Goal: Information Seeking & Learning: Find specific fact

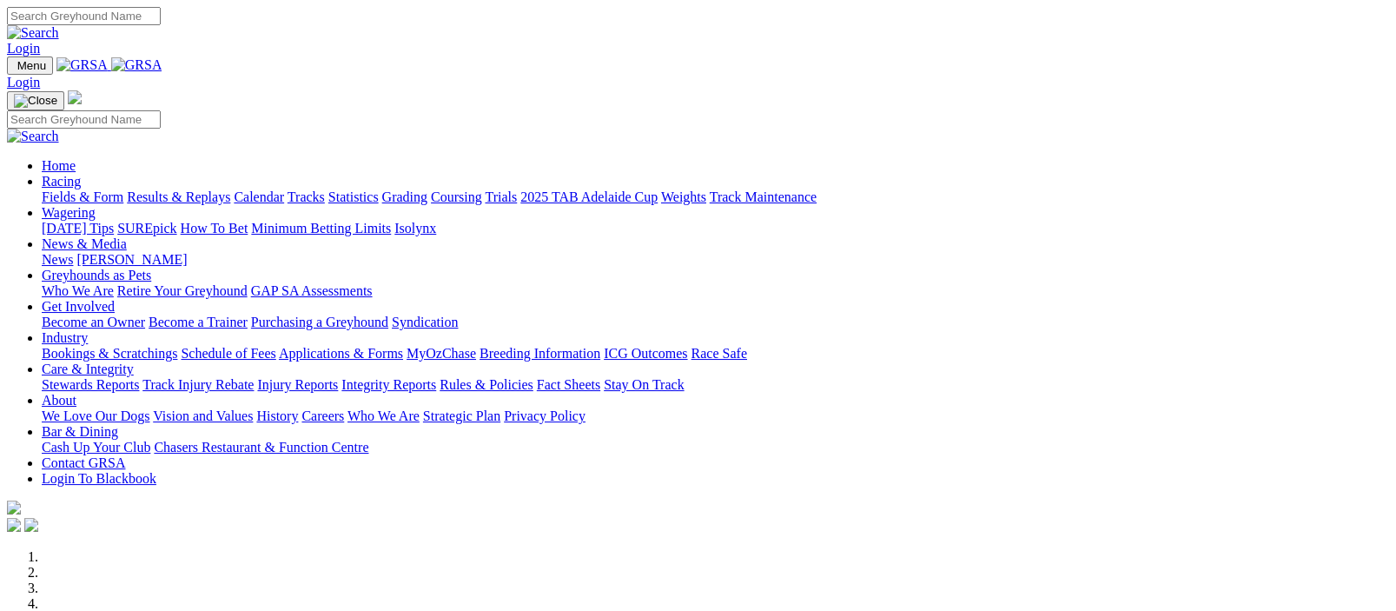
click at [81, 174] on link "Racing" at bounding box center [61, 181] width 39 height 15
click at [162, 65] on img at bounding box center [136, 65] width 51 height 16
click at [81, 174] on link "Racing" at bounding box center [61, 181] width 39 height 15
click at [162, 67] on img at bounding box center [136, 65] width 51 height 16
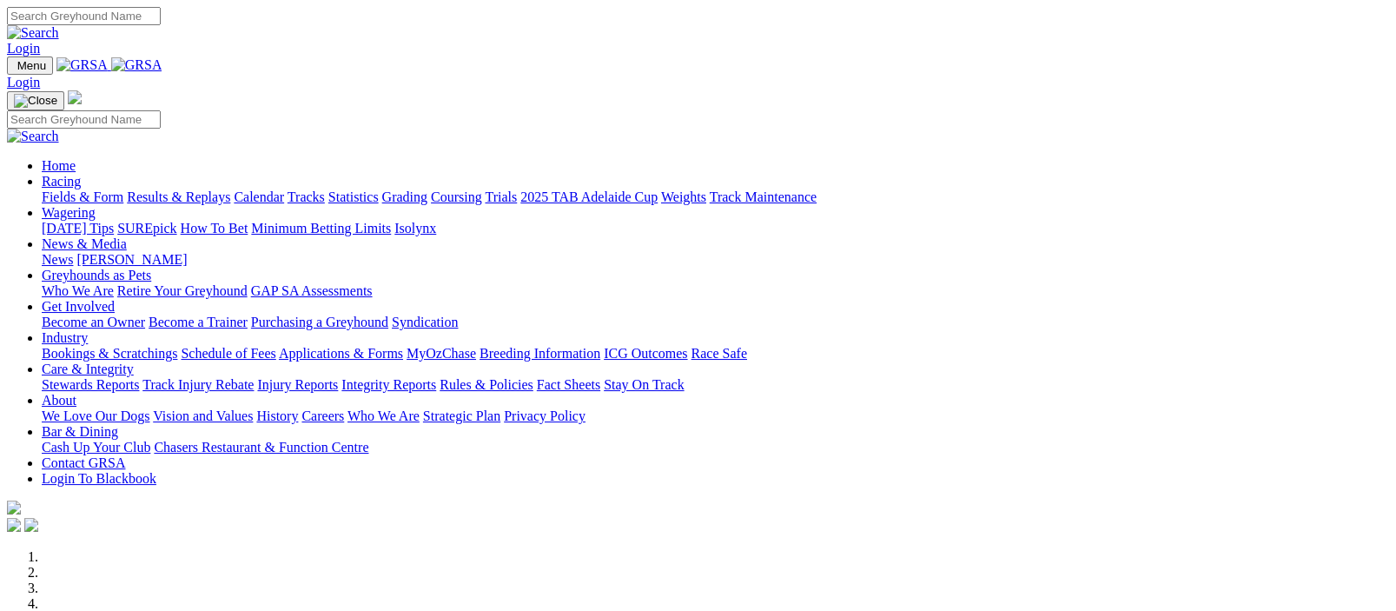
click at [81, 174] on link "Racing" at bounding box center [61, 181] width 39 height 15
click at [209, 189] on link "Results & Replays" at bounding box center [178, 196] width 103 height 15
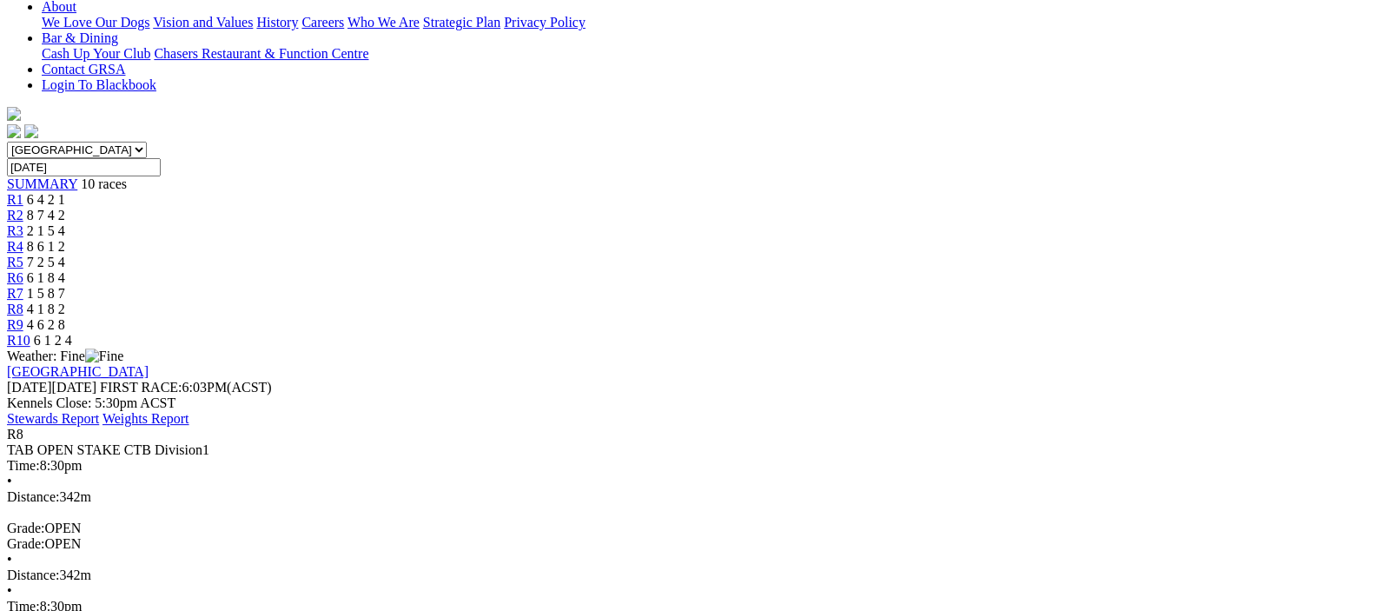
scroll to position [0, 0]
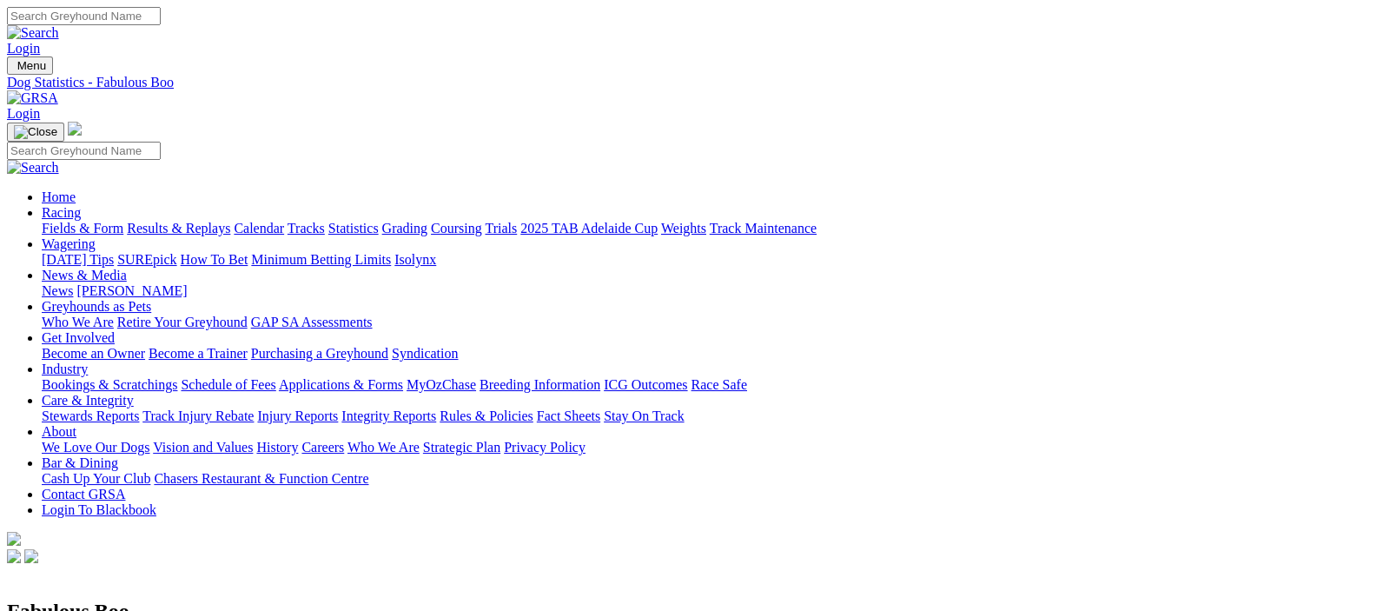
click at [215, 221] on link "Results & Replays" at bounding box center [178, 228] width 103 height 15
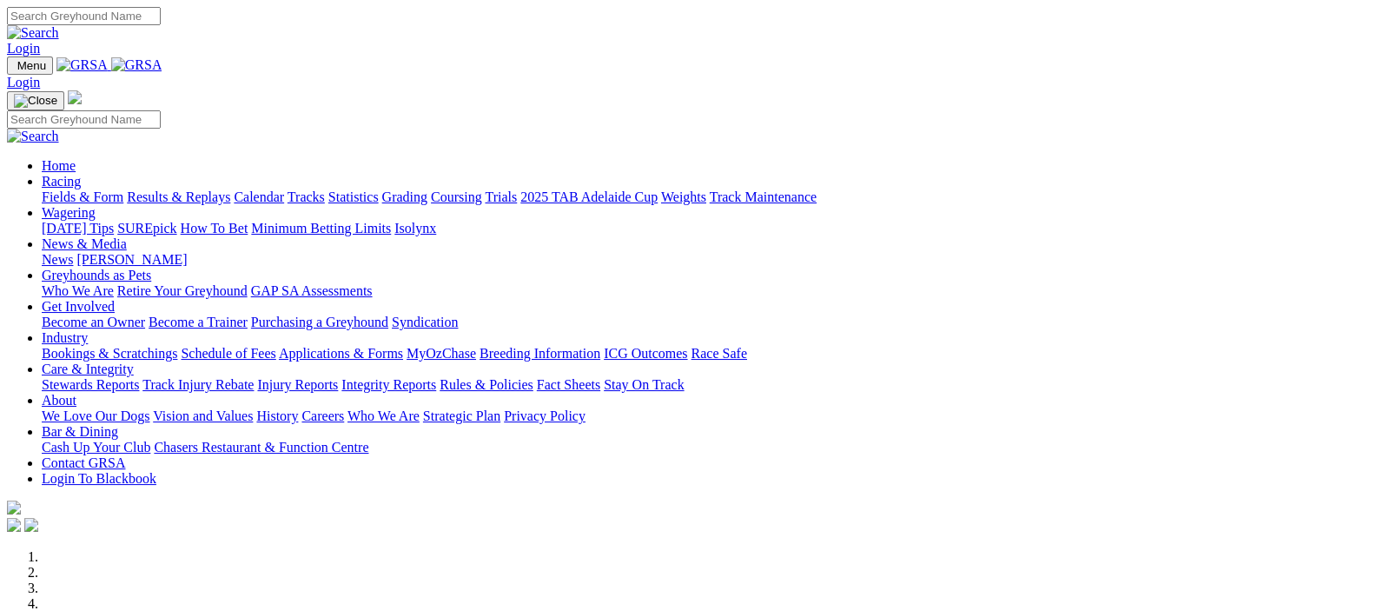
drag, startPoint x: 0, startPoint y: 0, endPoint x: 219, endPoint y: 136, distance: 257.5
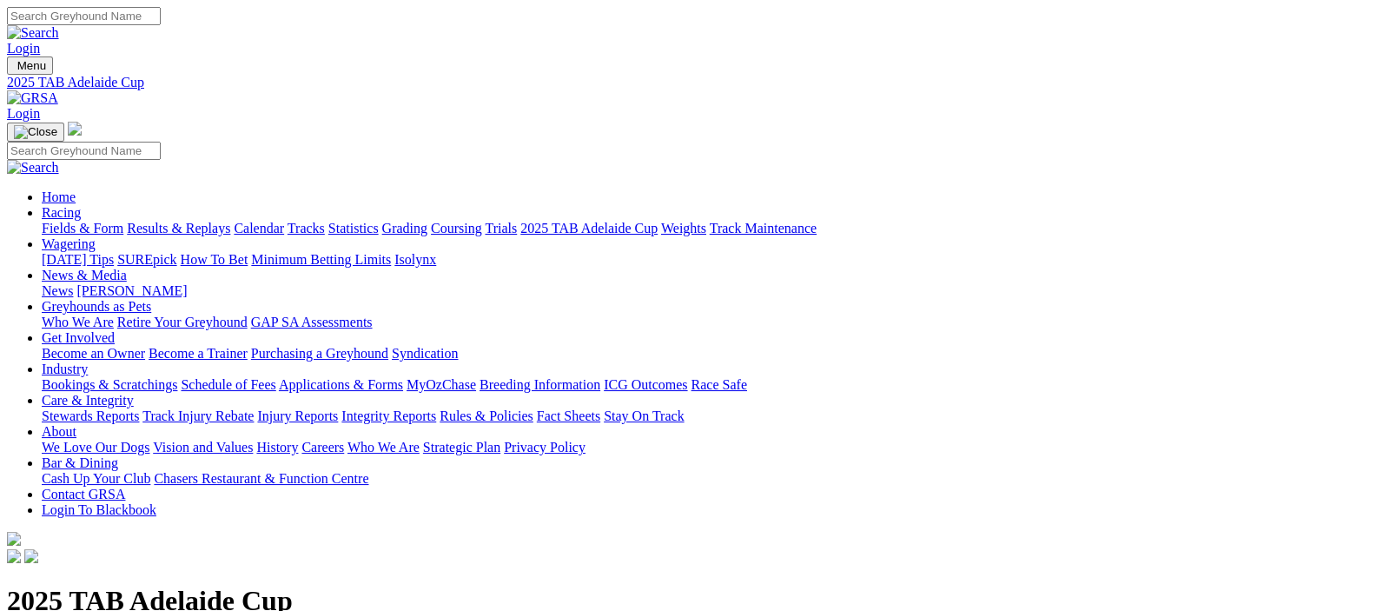
click at [218, 221] on link "Results & Replays" at bounding box center [178, 228] width 103 height 15
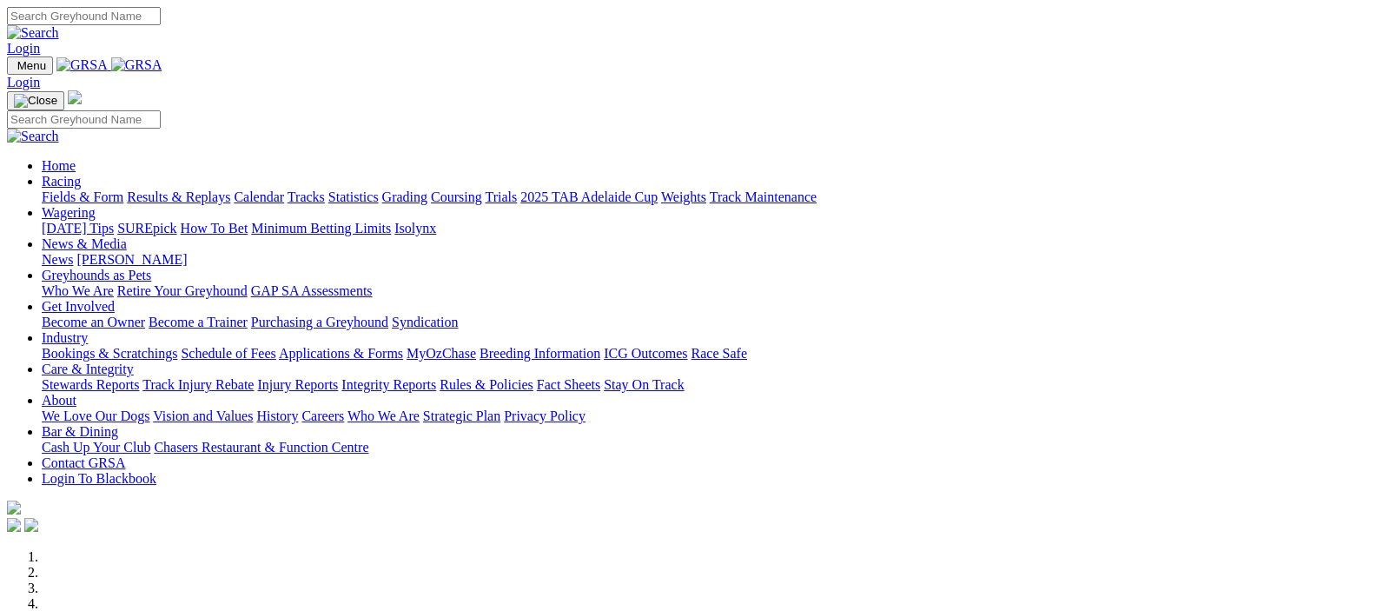
click at [81, 174] on link "Racing" at bounding box center [61, 181] width 39 height 15
click at [162, 64] on img at bounding box center [136, 65] width 51 height 16
click at [162, 63] on img at bounding box center [136, 65] width 51 height 16
click at [81, 174] on link "Racing" at bounding box center [61, 181] width 39 height 15
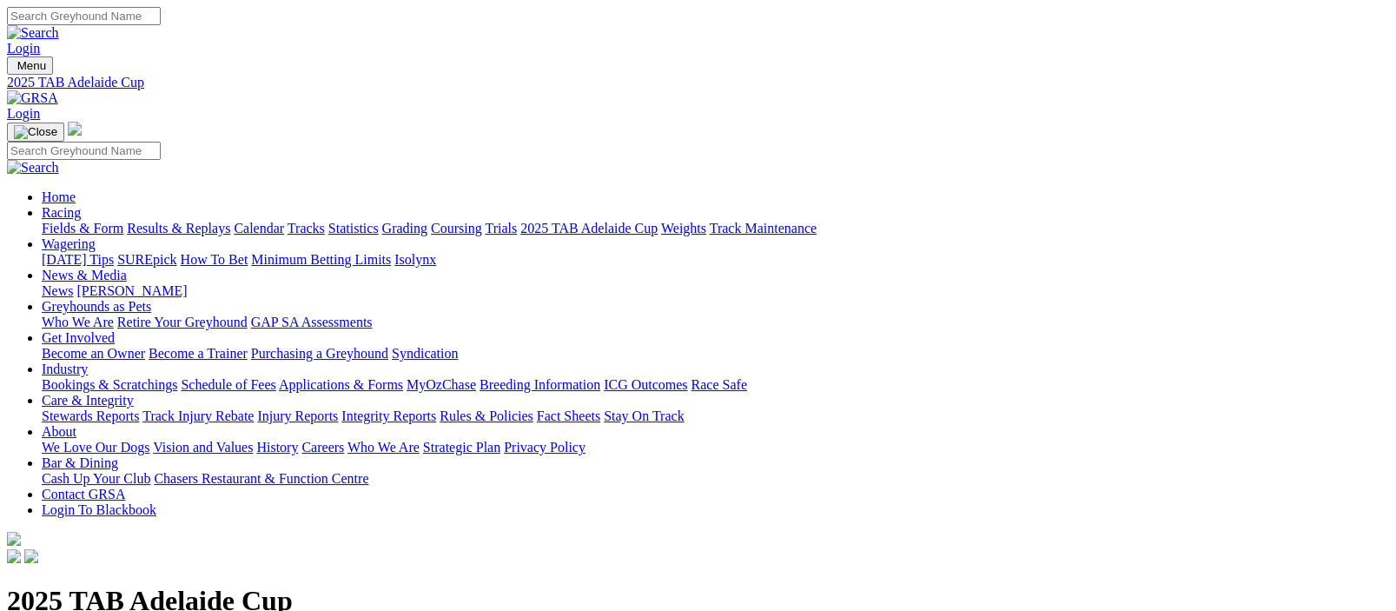
click at [225, 221] on link "Results & Replays" at bounding box center [178, 228] width 103 height 15
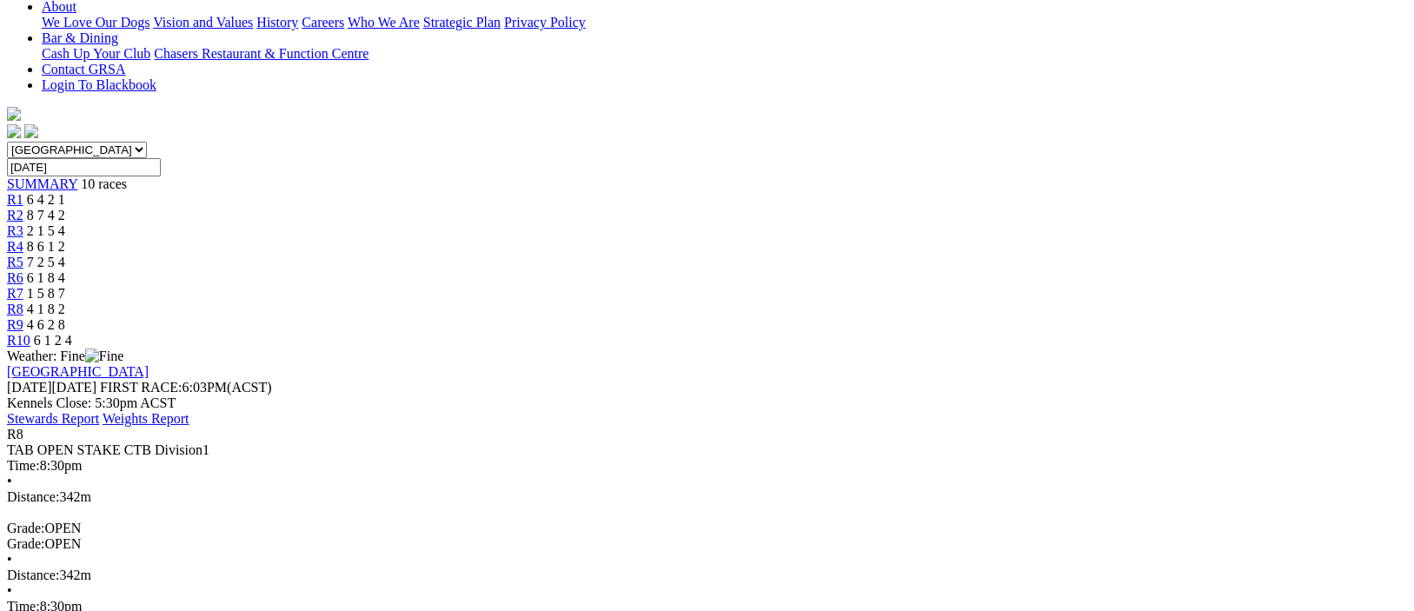
drag, startPoint x: 887, startPoint y: 58, endPoint x: 902, endPoint y: 58, distance: 14.8
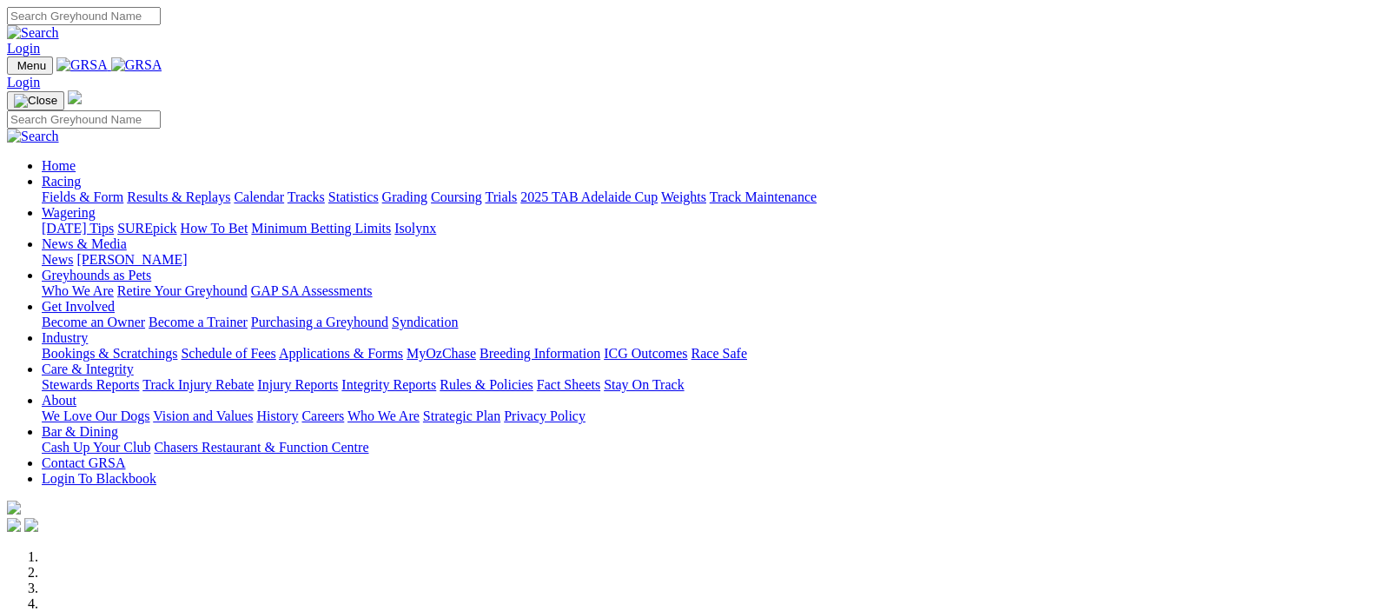
click at [81, 174] on link "Racing" at bounding box center [61, 181] width 39 height 15
click at [162, 65] on img at bounding box center [136, 65] width 51 height 16
click at [162, 60] on img at bounding box center [136, 65] width 51 height 16
click at [81, 174] on link "Racing" at bounding box center [61, 181] width 39 height 15
click at [162, 64] on img at bounding box center [136, 65] width 51 height 16
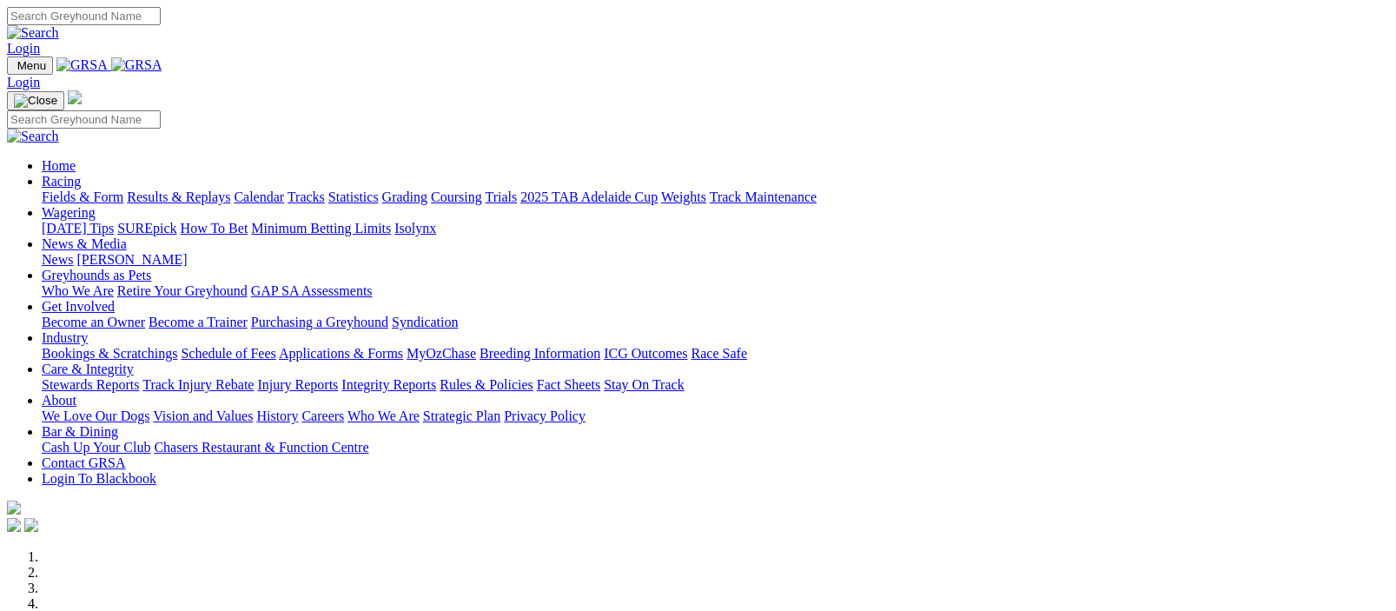
drag, startPoint x: 0, startPoint y: 0, endPoint x: 341, endPoint y: 59, distance: 346.6
click at [81, 174] on link "Racing" at bounding box center [61, 181] width 39 height 15
click at [162, 66] on img at bounding box center [136, 65] width 51 height 16
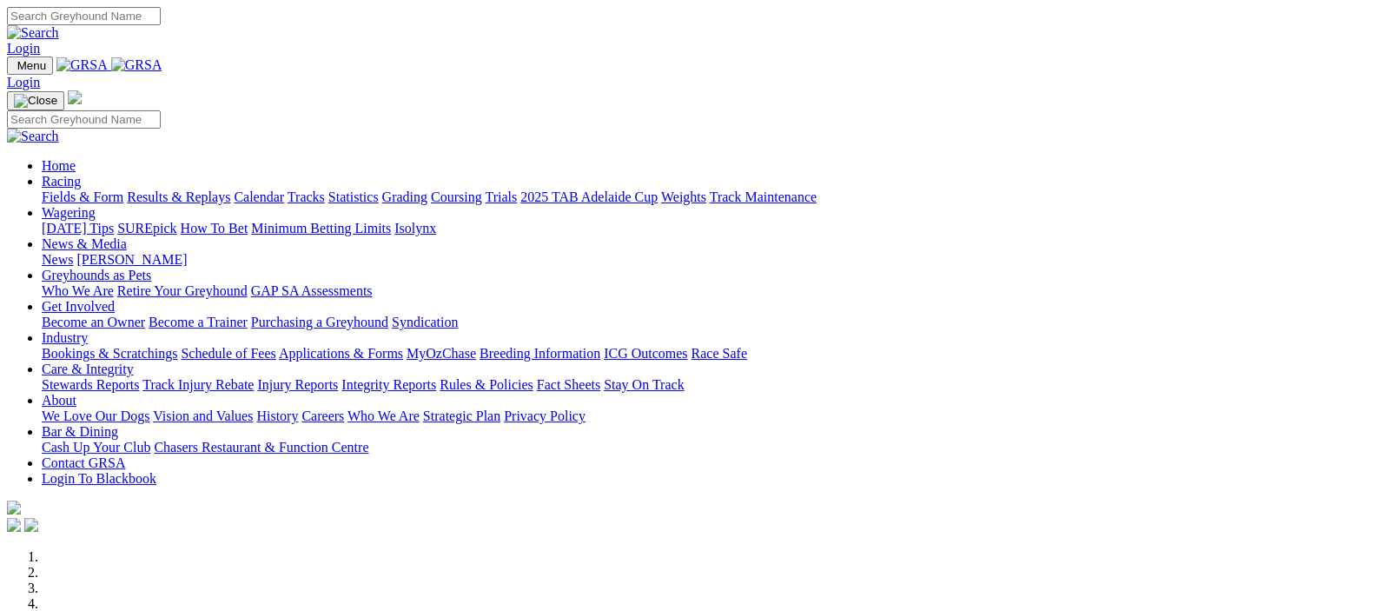
click at [81, 174] on link "Racing" at bounding box center [61, 181] width 39 height 15
click at [162, 64] on img at bounding box center [136, 65] width 51 height 16
click at [221, 189] on link "Results & Replays" at bounding box center [178, 196] width 103 height 15
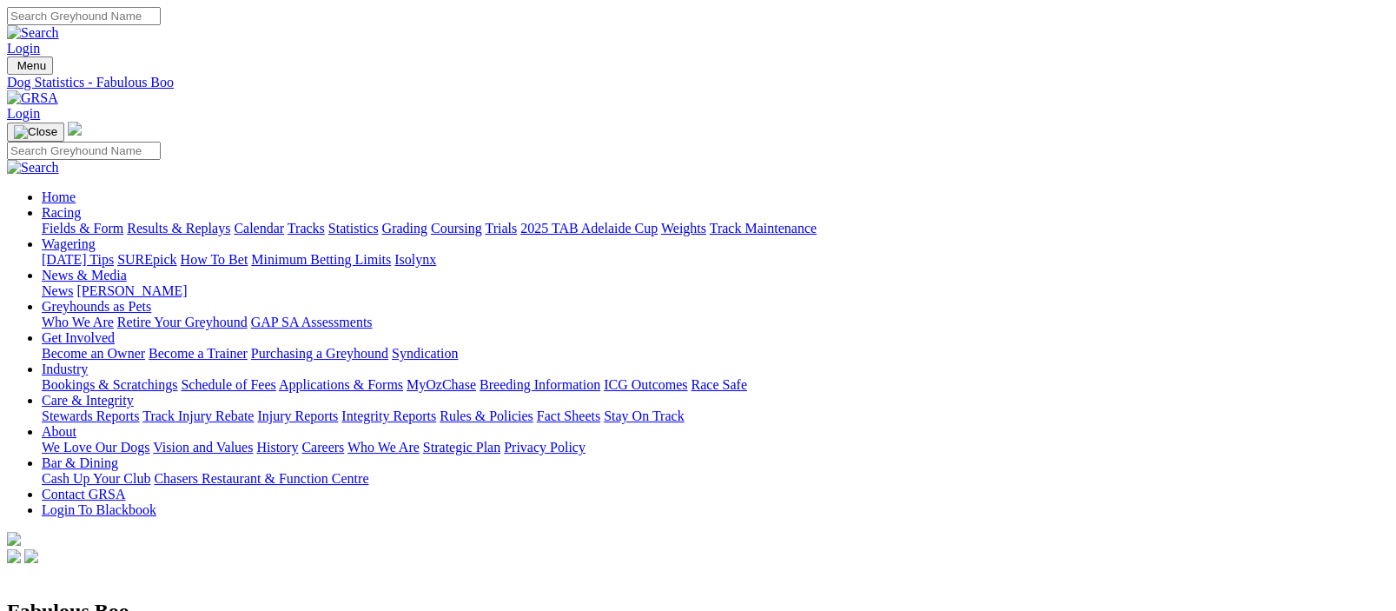
scroll to position [425, 0]
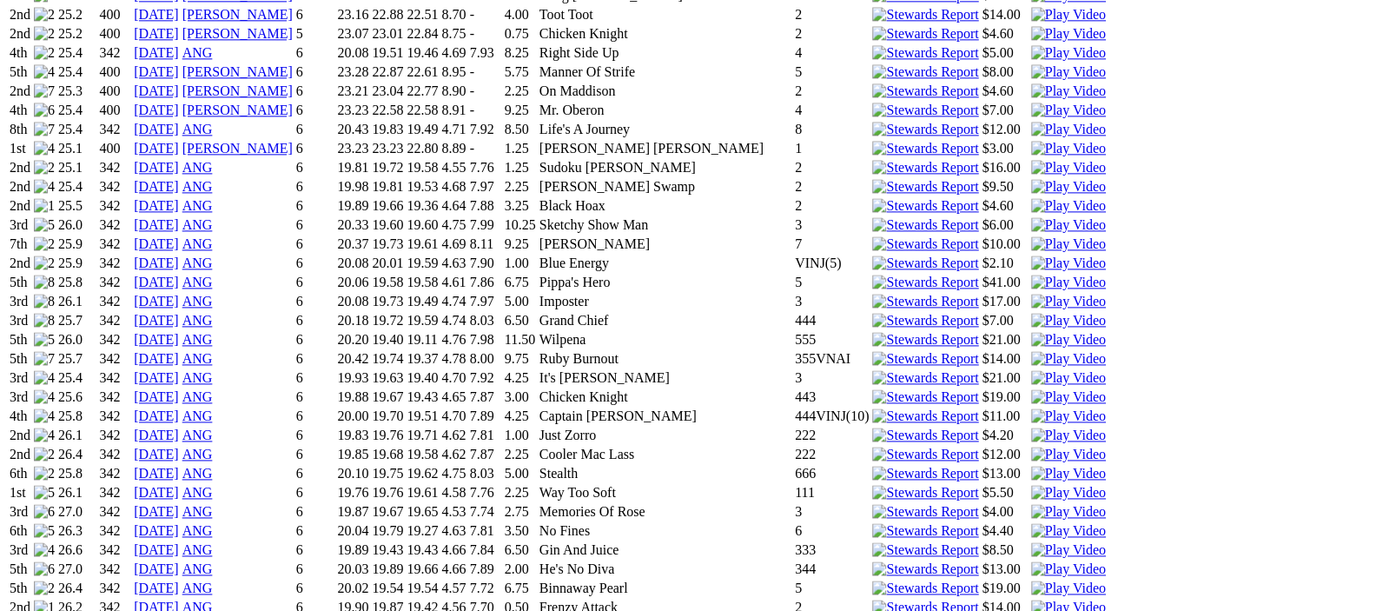
scroll to position [2549, 0]
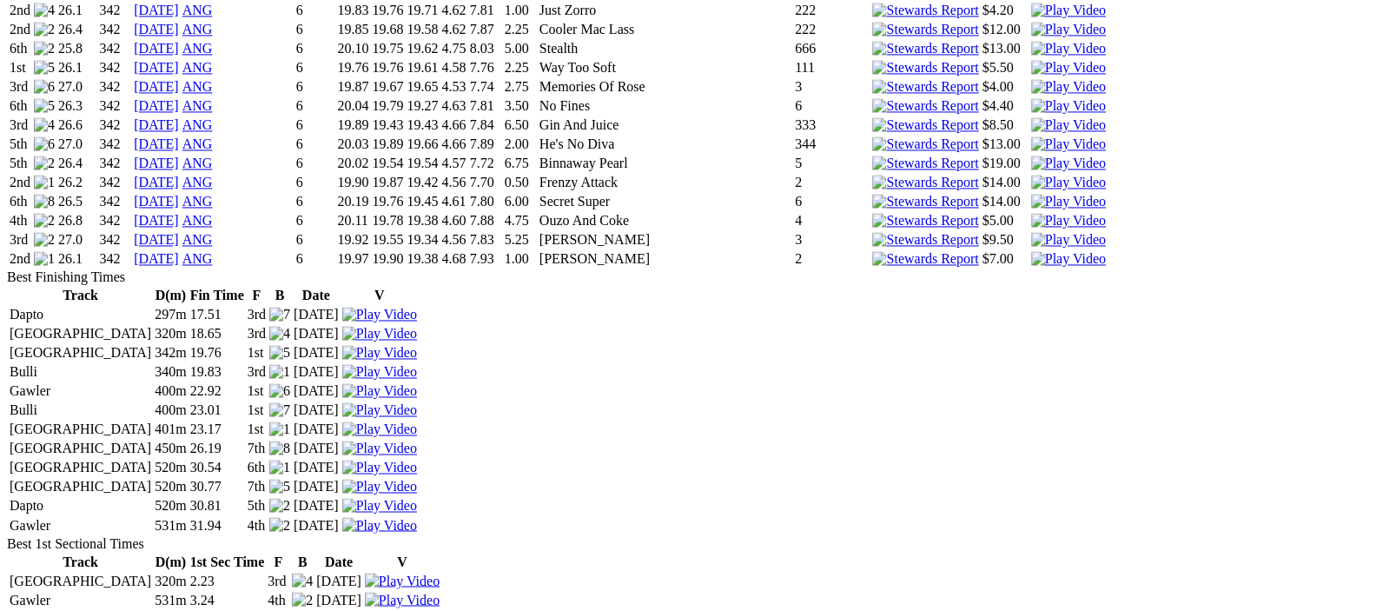
click at [55, 251] on img at bounding box center [44, 259] width 21 height 16
click at [179, 251] on link "[DATE]" at bounding box center [156, 258] width 45 height 15
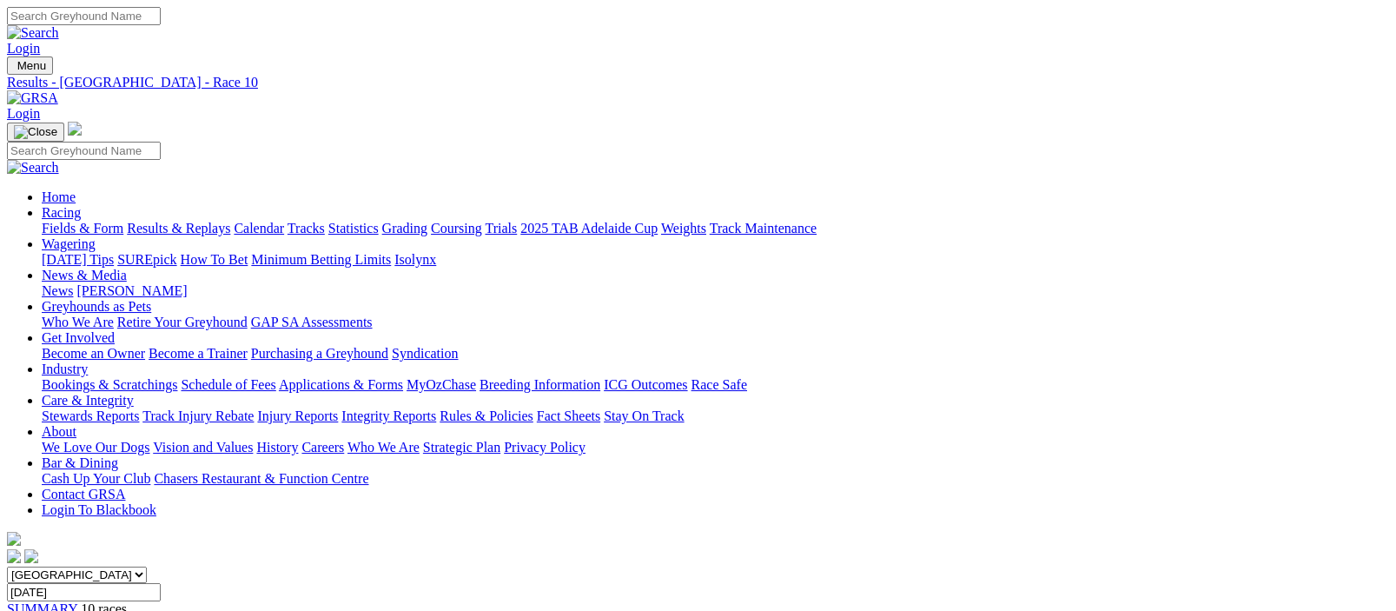
scroll to position [425, 0]
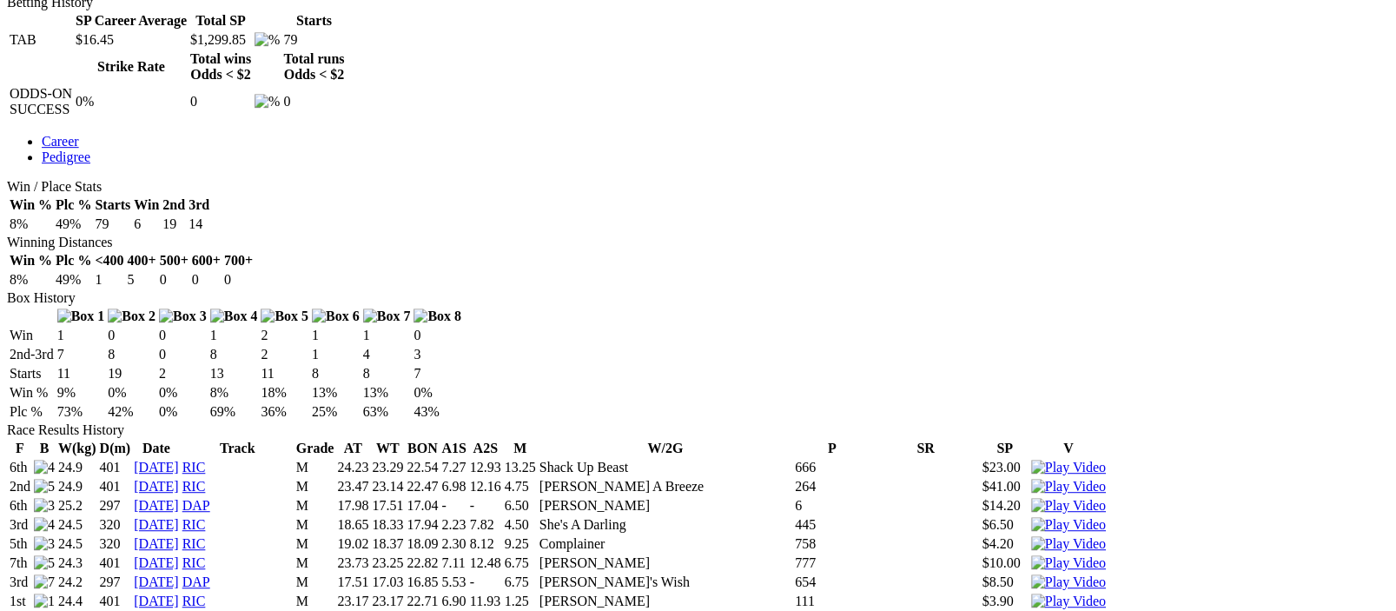
scroll to position [1275, 0]
